Goal: Ask a question

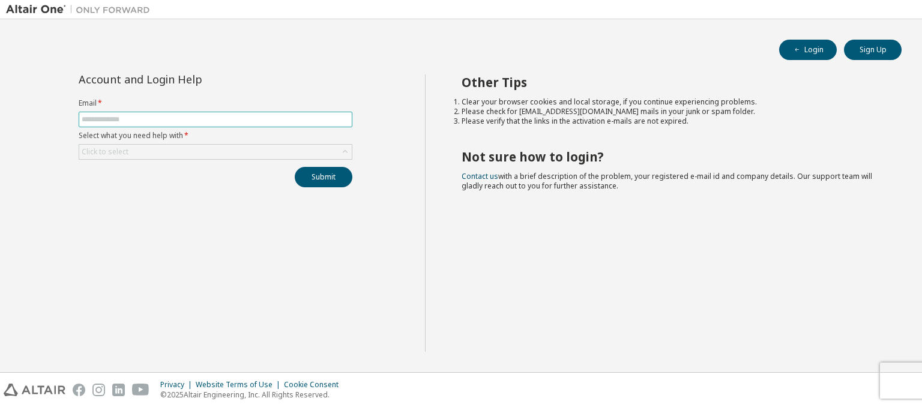
click at [151, 119] on input "text" at bounding box center [216, 120] width 268 height 10
type input "**********"
click at [167, 149] on div "Click to select" at bounding box center [215, 152] width 273 height 14
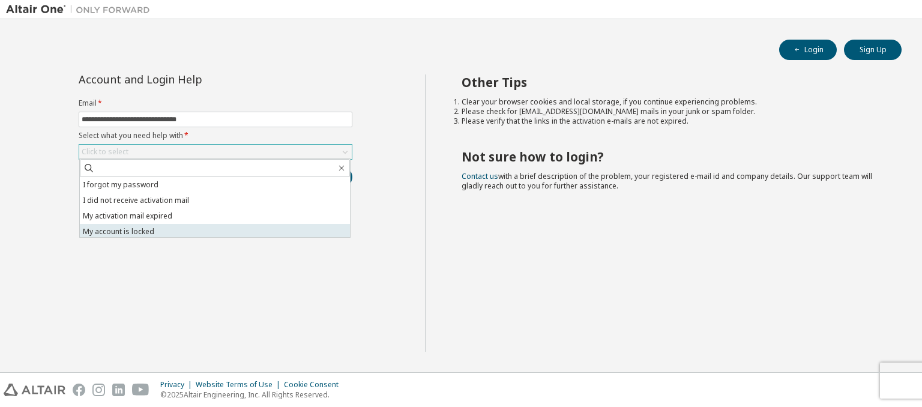
click at [147, 230] on li "My account is locked" at bounding box center [215, 232] width 270 height 16
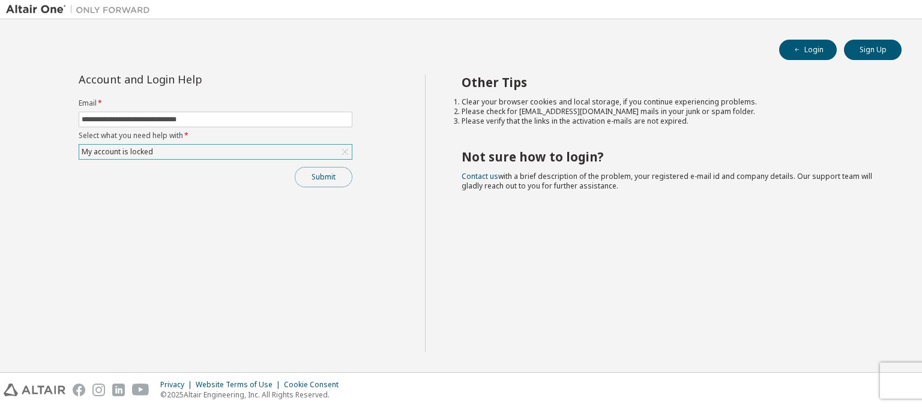
click at [313, 171] on button "Submit" at bounding box center [324, 177] width 58 height 20
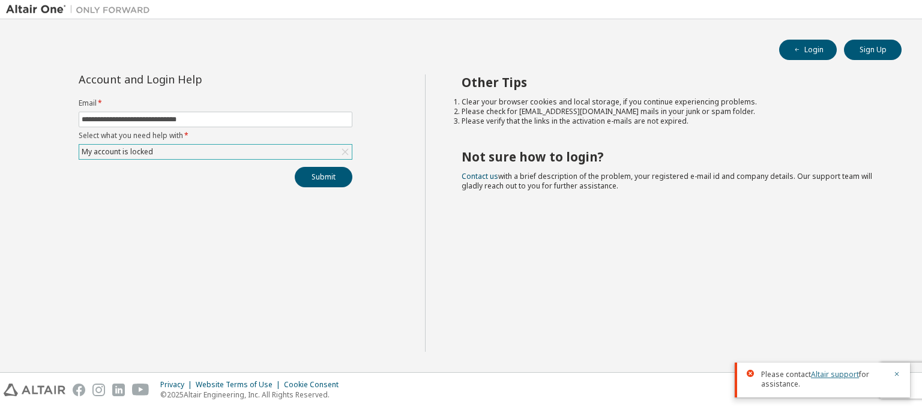
click at [831, 374] on link "Altair support" at bounding box center [835, 374] width 48 height 10
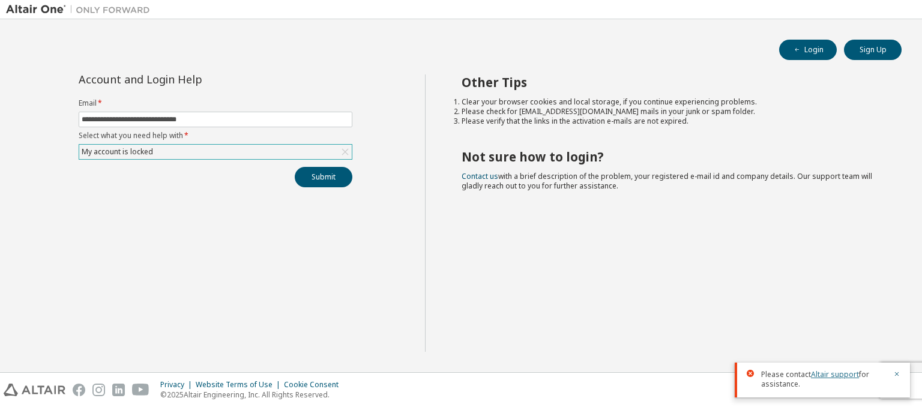
click at [831, 374] on link "Altair support" at bounding box center [835, 374] width 48 height 10
click at [321, 169] on button "Submit" at bounding box center [324, 177] width 58 height 20
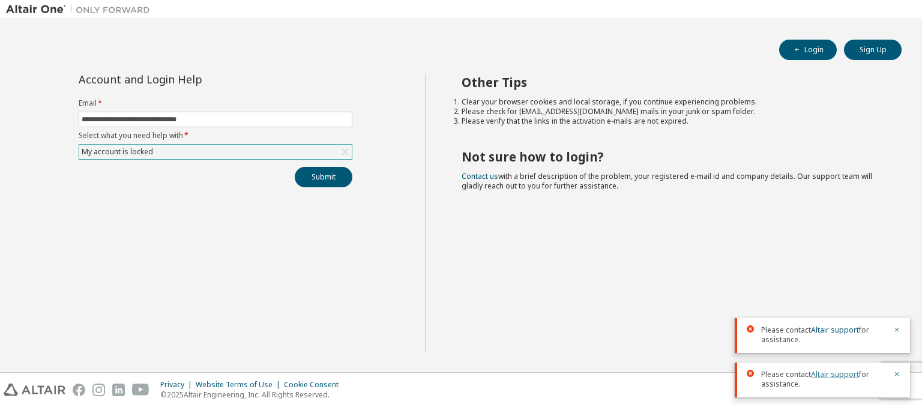
click at [826, 375] on link "Altair support" at bounding box center [835, 374] width 48 height 10
